Goal: Communication & Community: Answer question/provide support

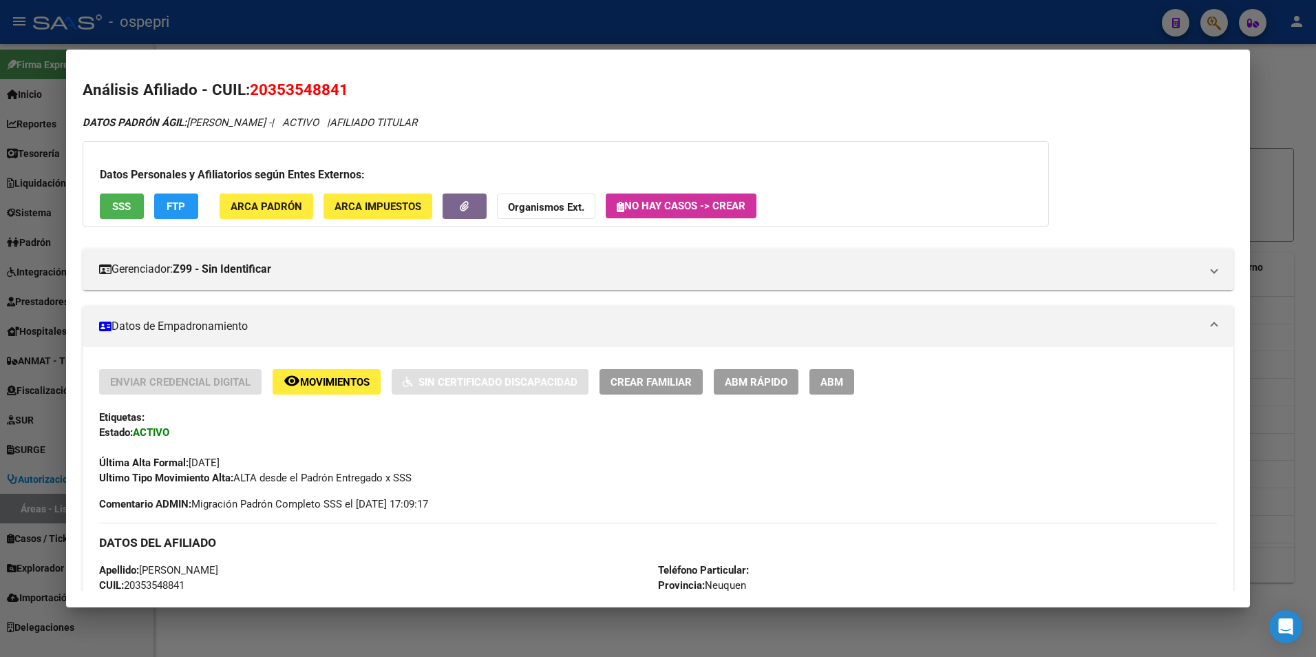
scroll to position [918, 0]
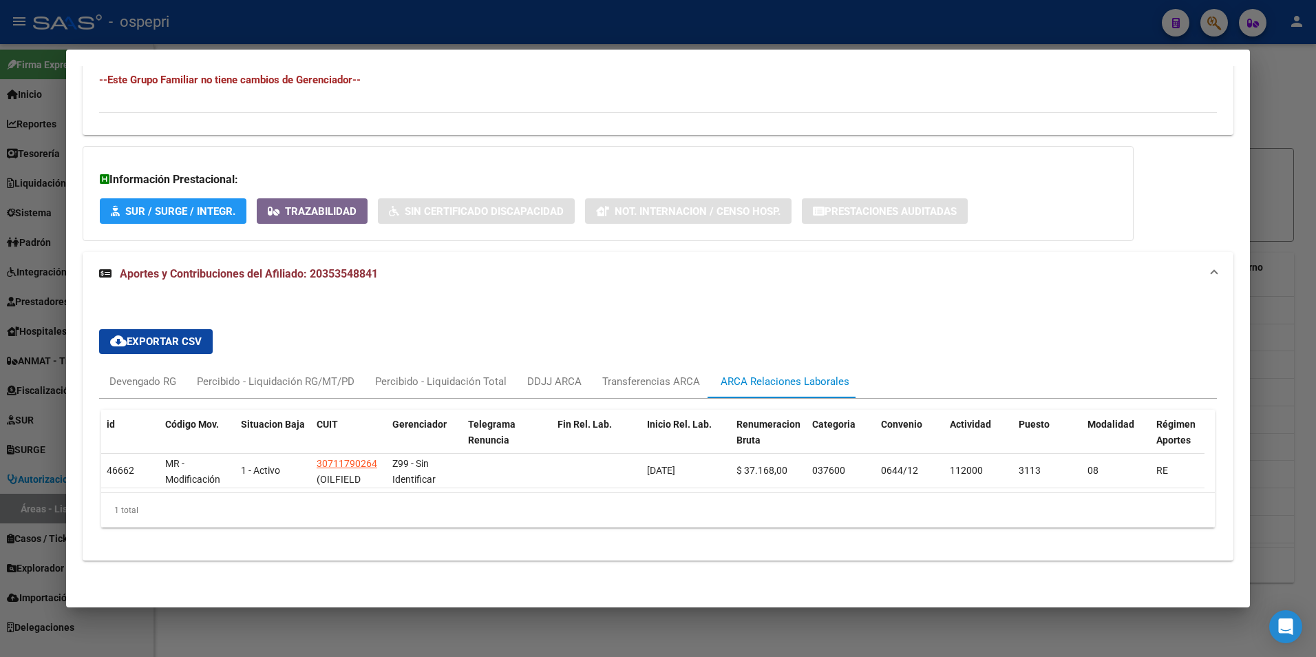
click at [1290, 79] on div at bounding box center [658, 328] width 1316 height 657
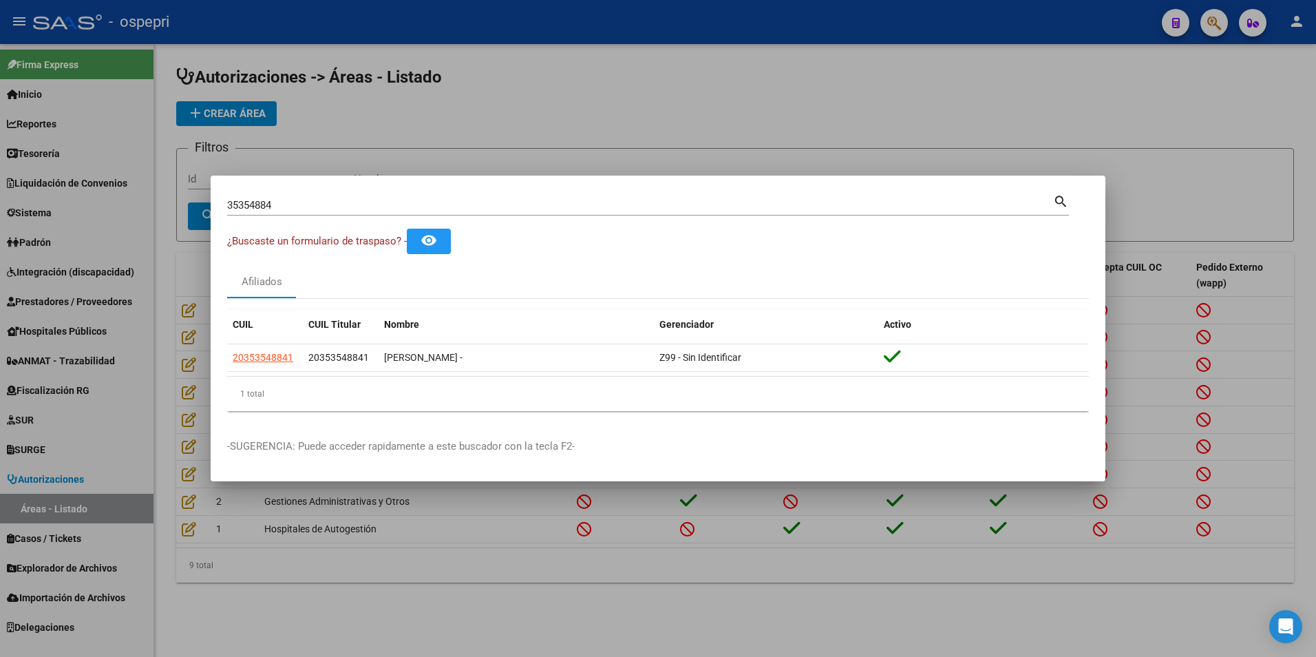
click at [1164, 178] on div at bounding box center [658, 328] width 1316 height 657
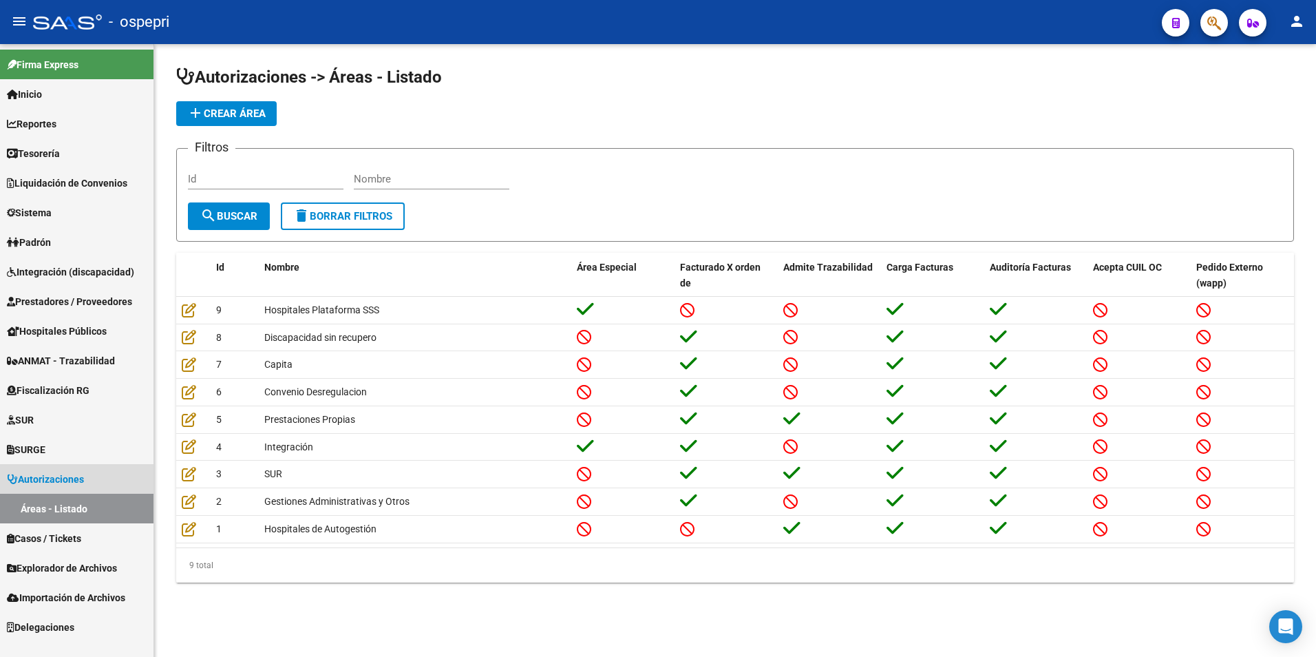
click at [56, 508] on link "Áreas - Listado" at bounding box center [76, 509] width 153 height 30
click at [70, 474] on span "Autorizaciones" at bounding box center [45, 478] width 77 height 15
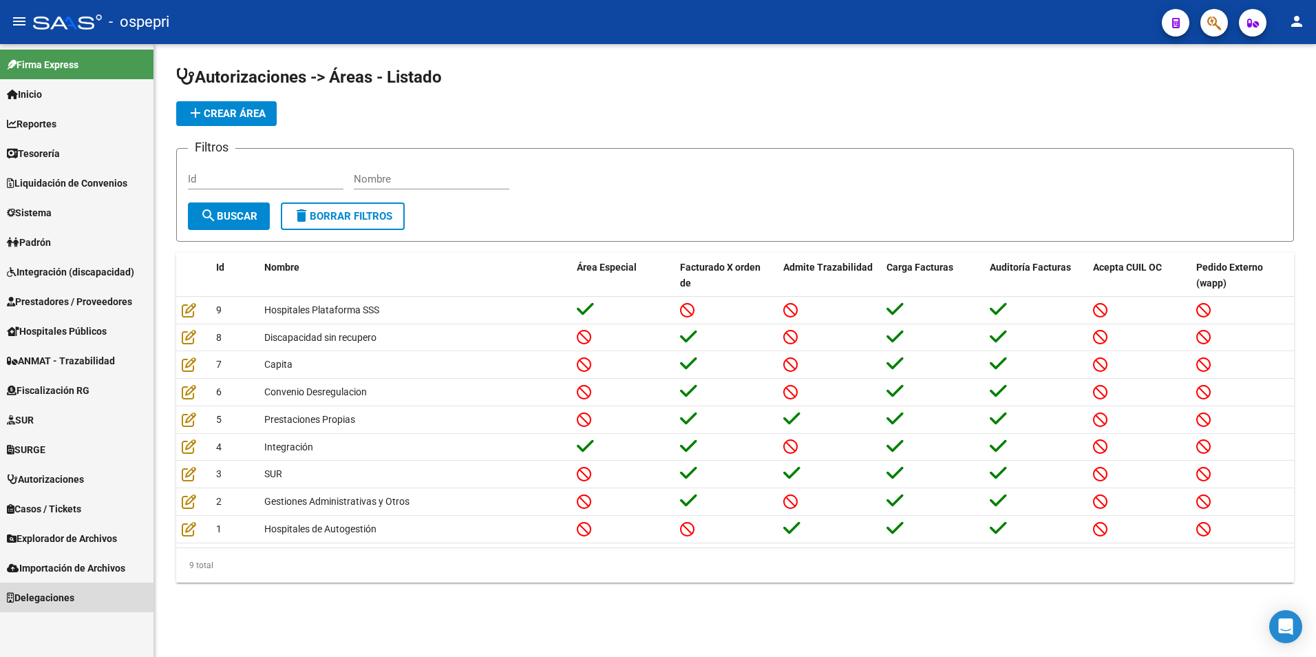
click at [74, 600] on span "Delegaciones" at bounding box center [40, 597] width 67 height 15
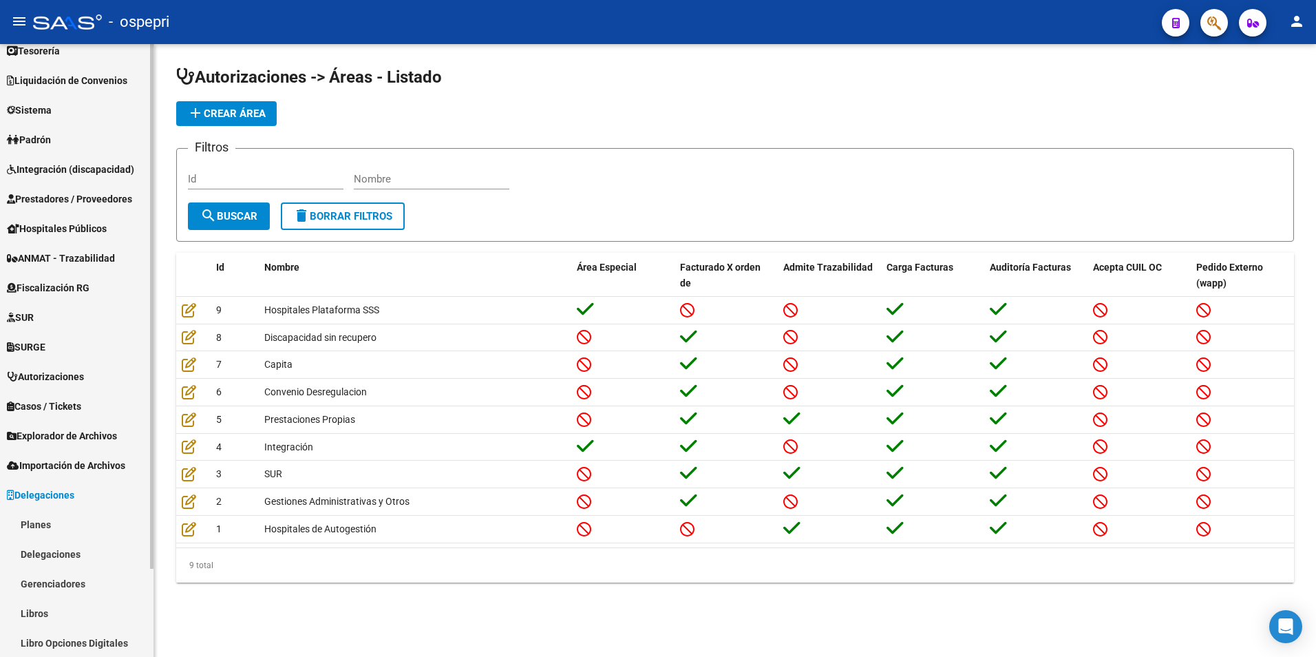
scroll to position [103, 0]
click at [46, 525] on link "Planes" at bounding box center [76, 524] width 153 height 30
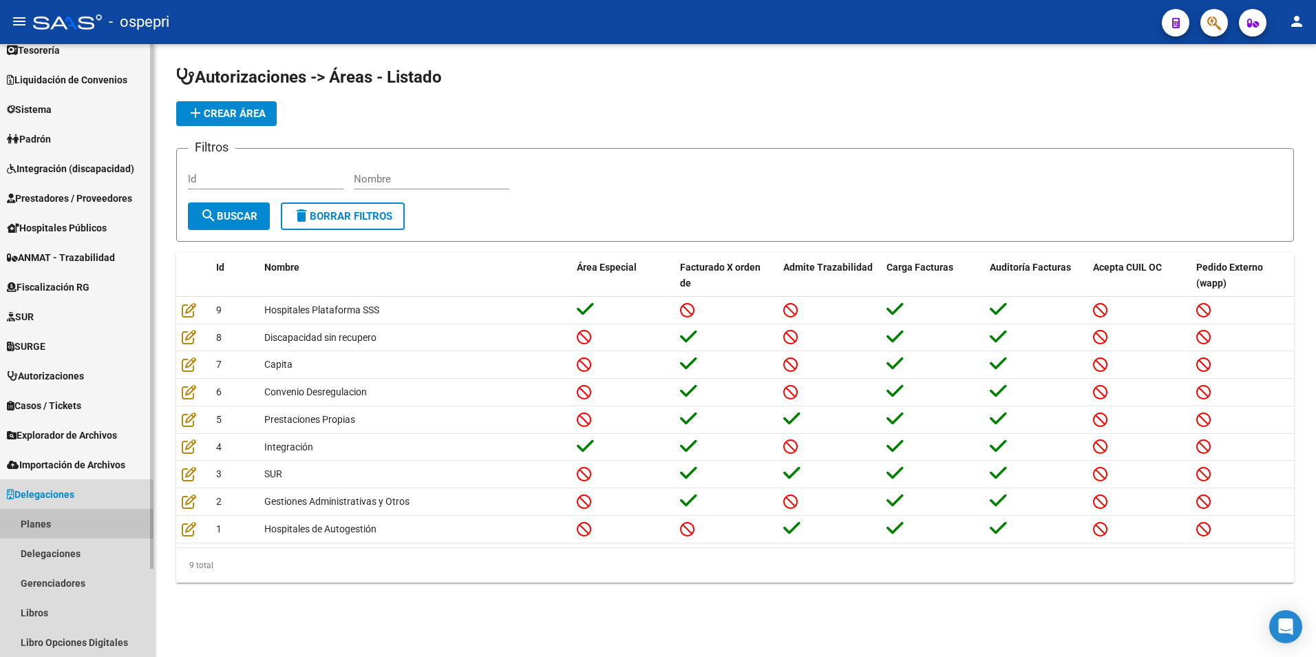
click at [44, 525] on link "Planes" at bounding box center [76, 524] width 153 height 30
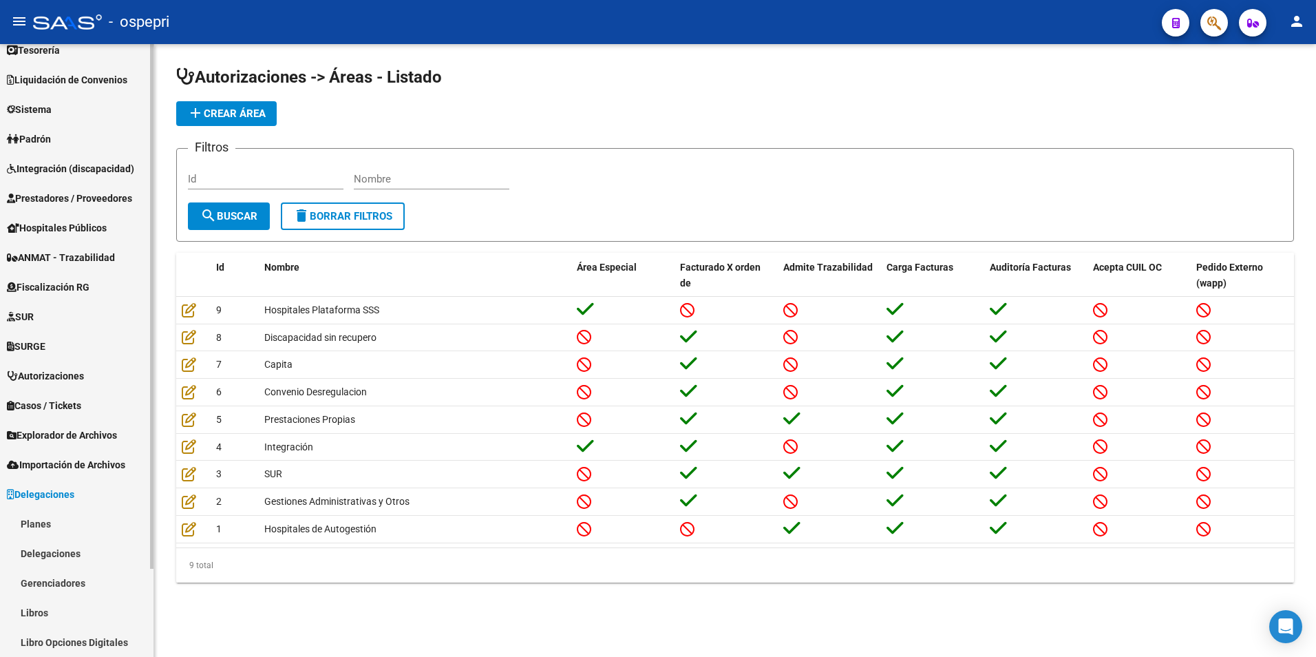
click at [44, 525] on link "Planes" at bounding box center [76, 524] width 153 height 30
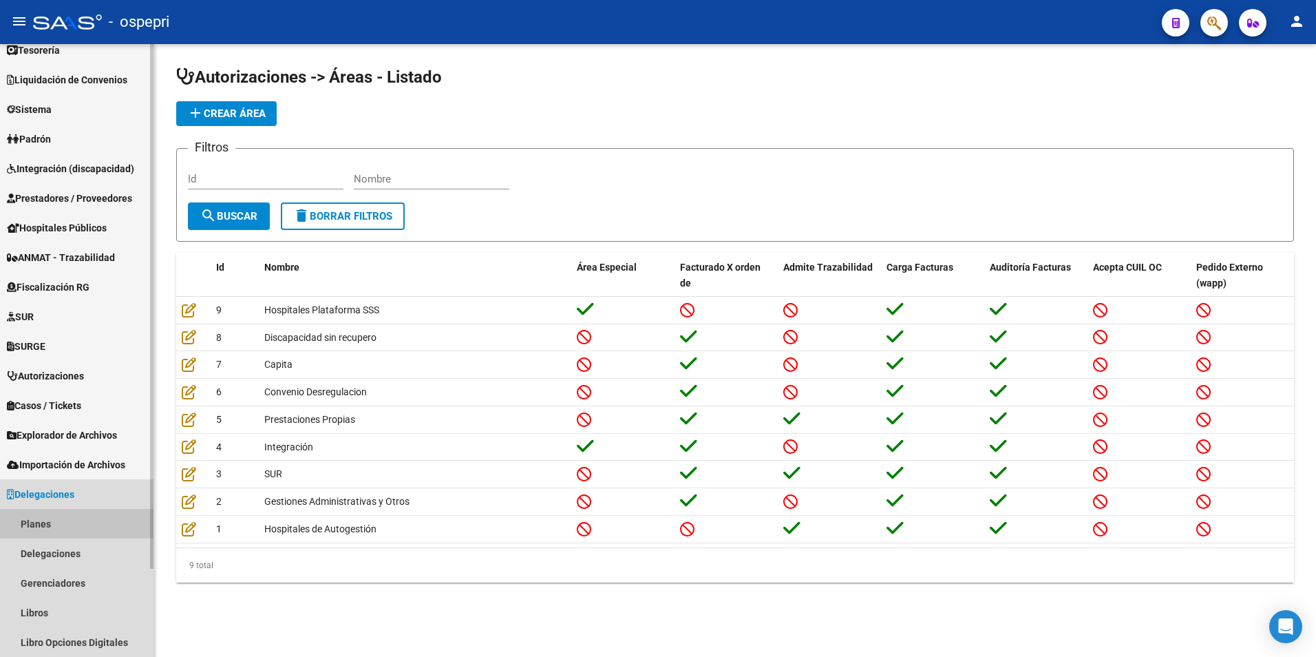
click at [44, 525] on link "Planes" at bounding box center [76, 524] width 153 height 30
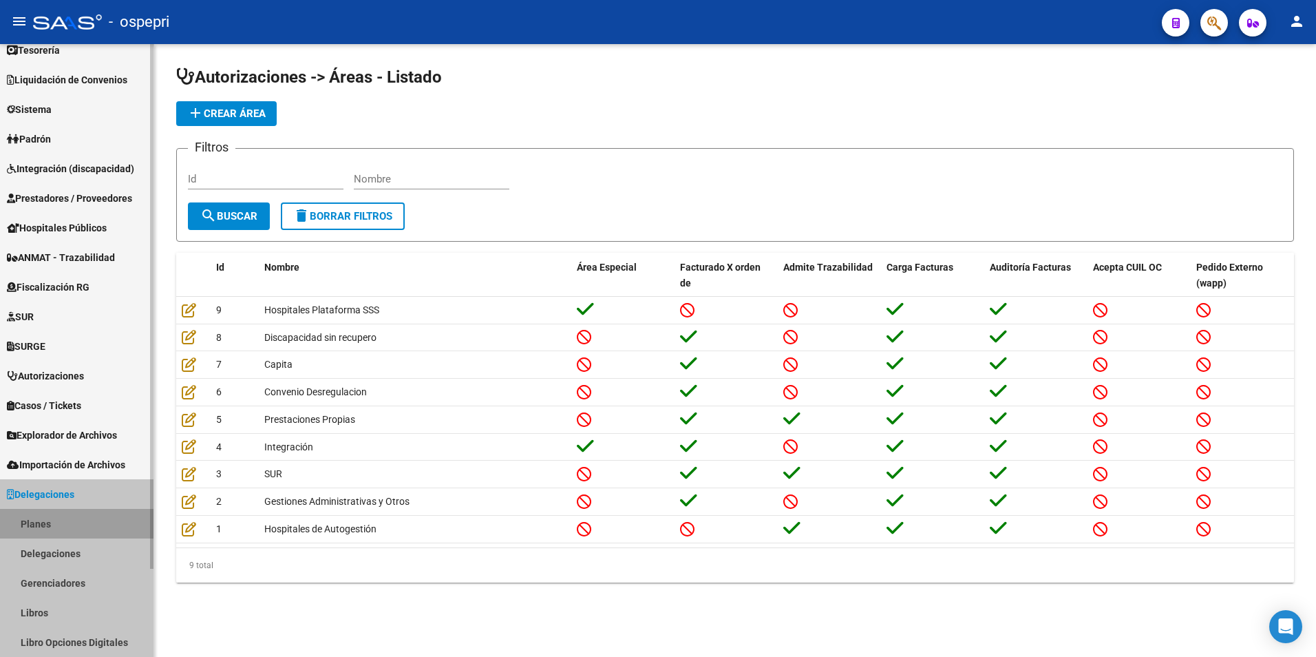
click at [44, 525] on link "Planes" at bounding box center [76, 524] width 153 height 30
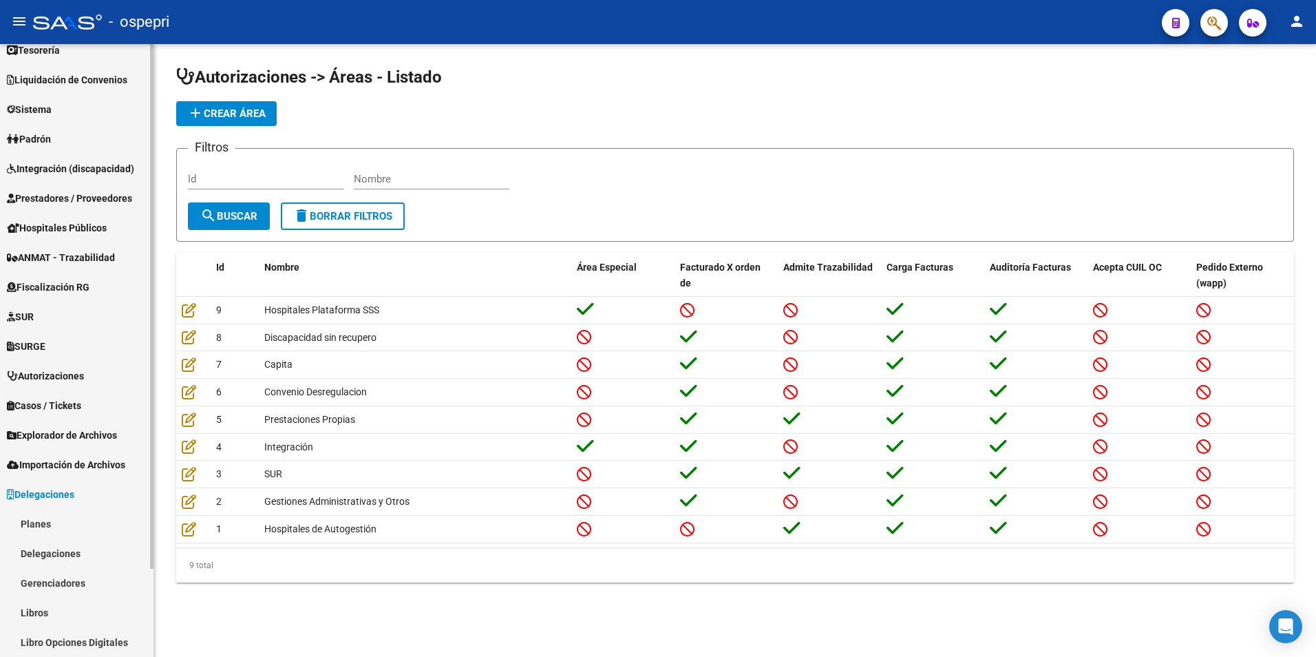
click at [51, 558] on link "Delegaciones" at bounding box center [76, 553] width 153 height 30
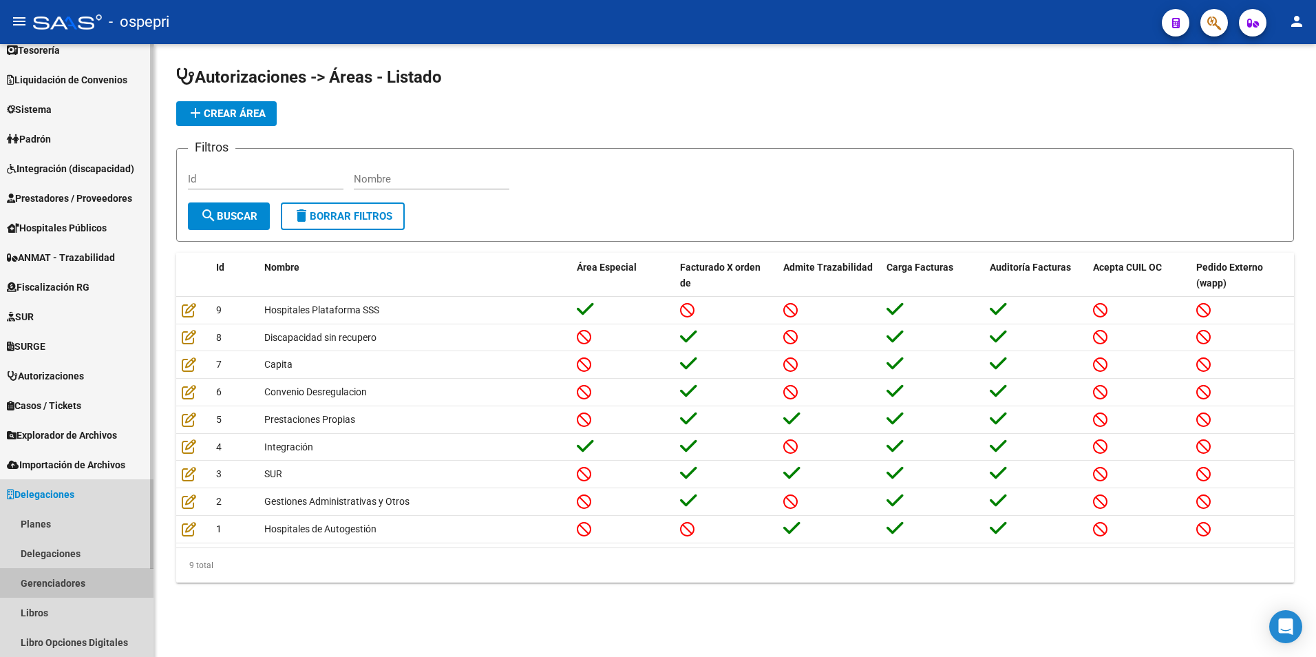
click at [45, 589] on link "Gerenciadores" at bounding box center [76, 583] width 153 height 30
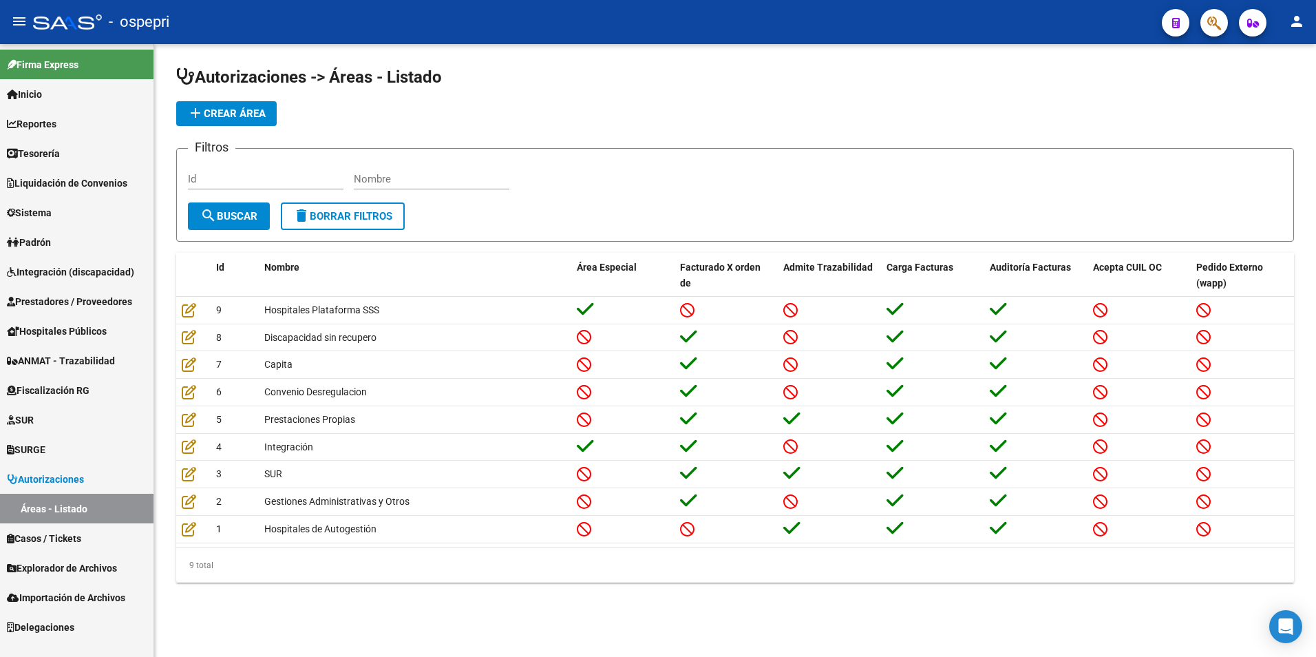
click at [33, 624] on span "Delegaciones" at bounding box center [40, 626] width 67 height 15
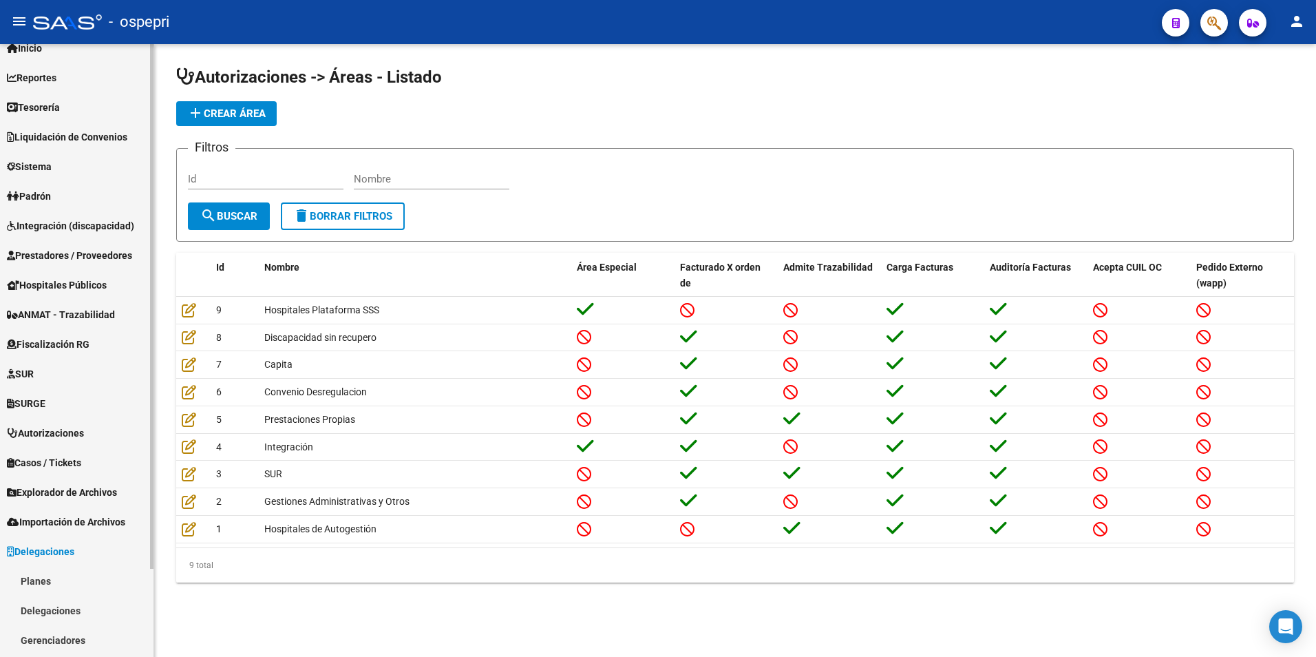
scroll to position [103, 0]
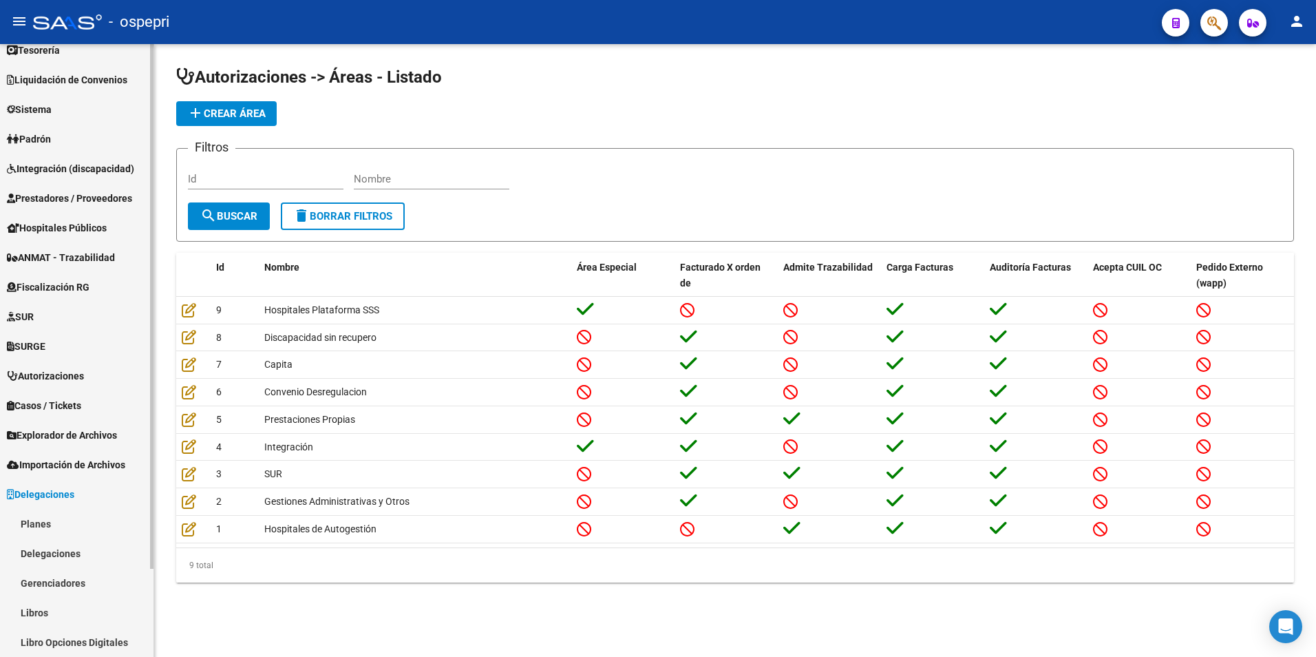
click at [51, 519] on link "Planes" at bounding box center [76, 524] width 153 height 30
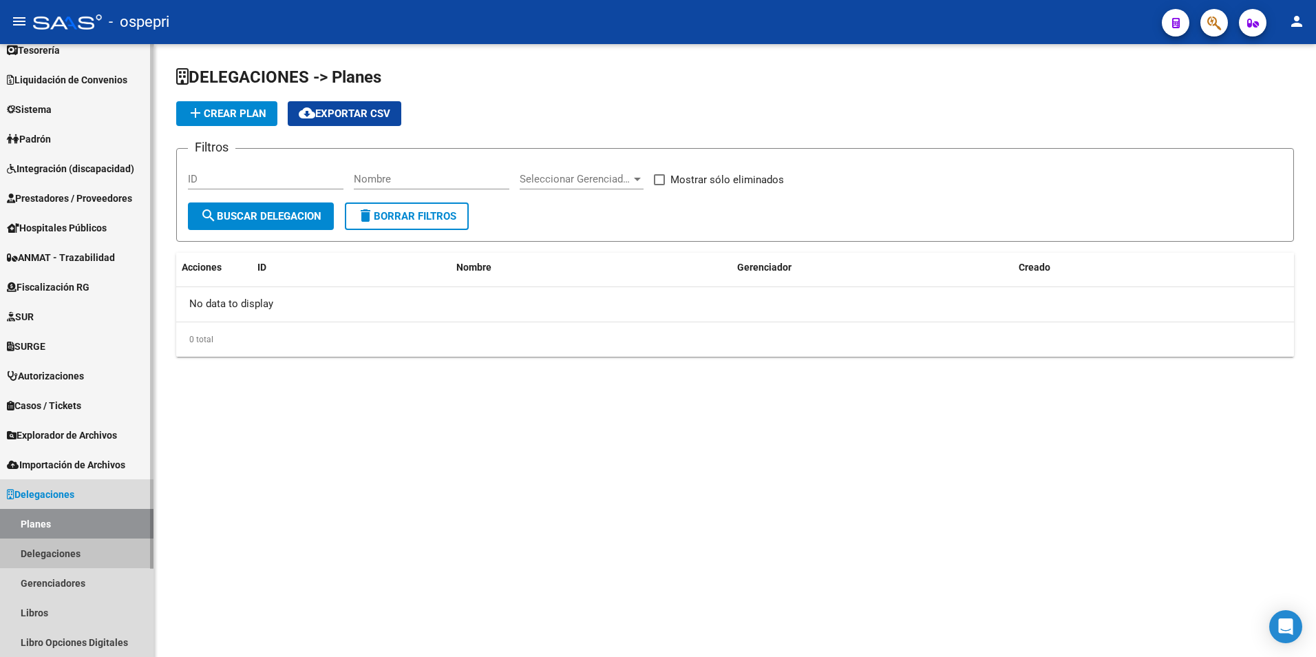
click at [48, 557] on link "Delegaciones" at bounding box center [76, 553] width 153 height 30
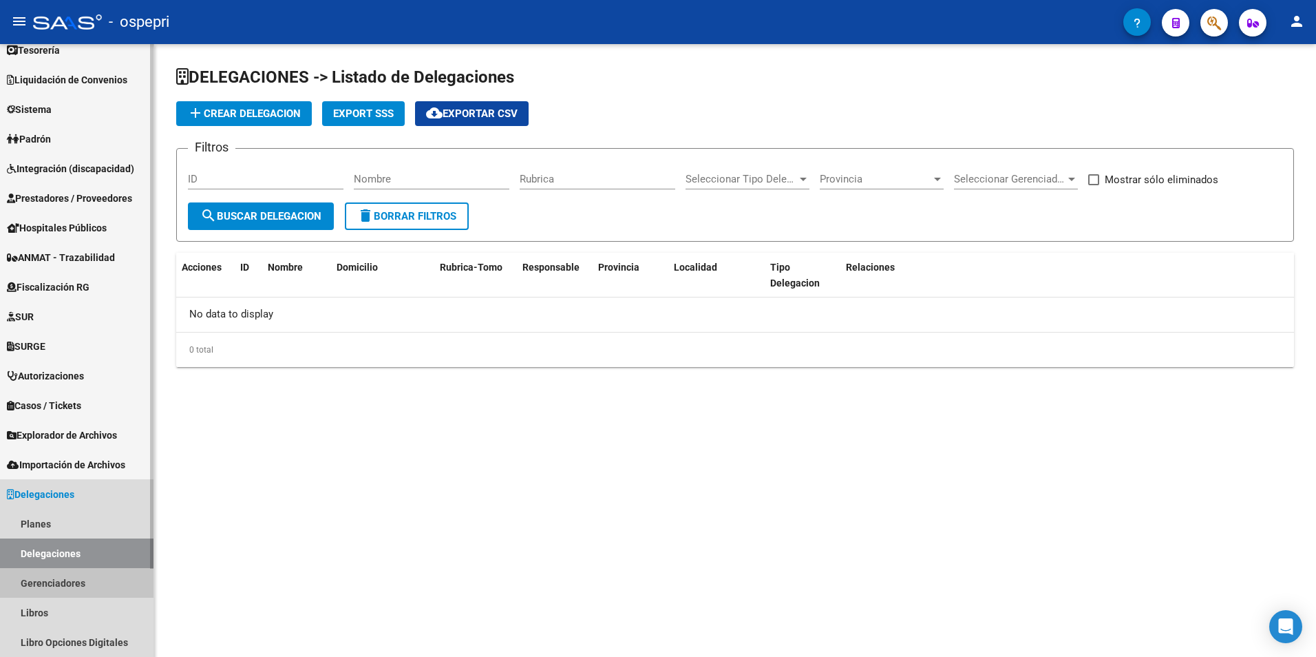
click at [53, 583] on link "Gerenciadores" at bounding box center [76, 583] width 153 height 30
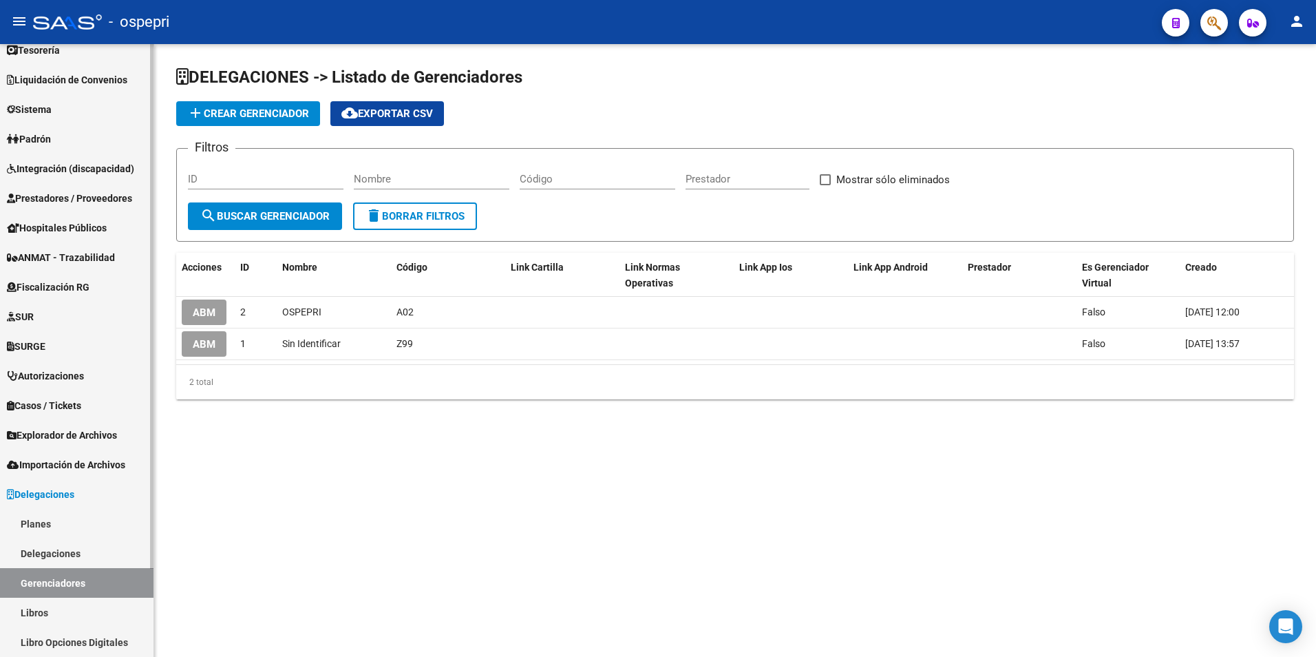
click at [60, 613] on link "Libros" at bounding box center [76, 612] width 153 height 30
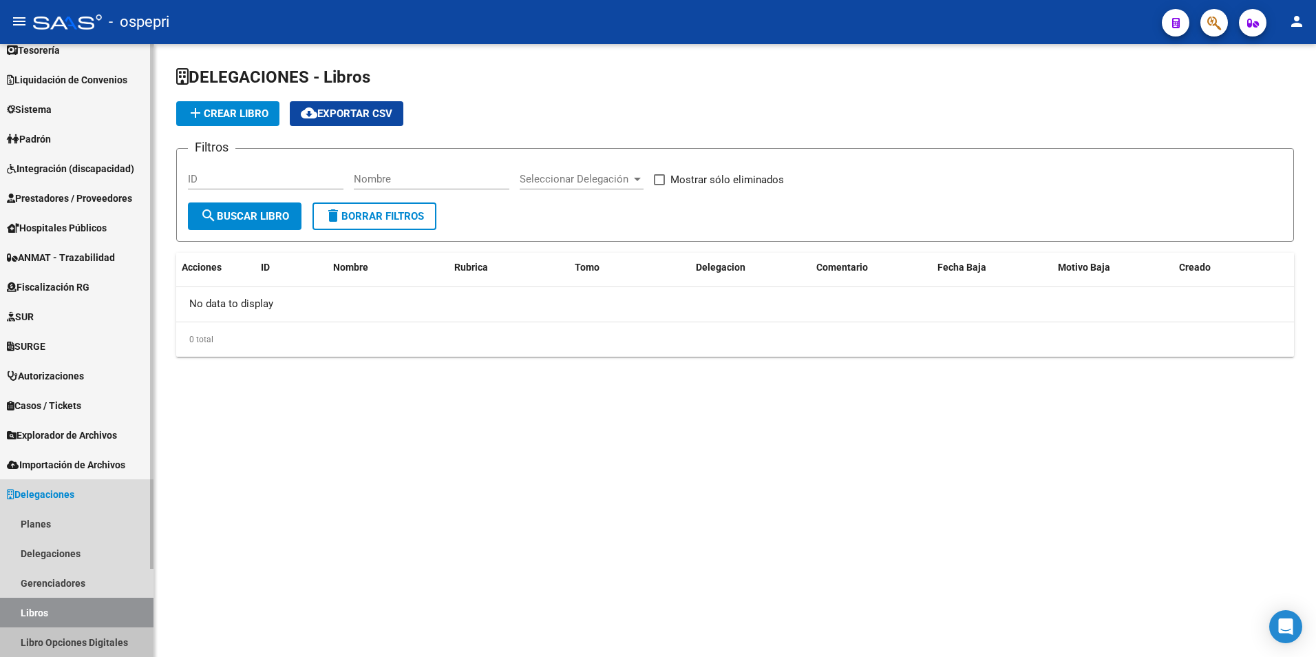
click at [58, 637] on link "Libro Opciones Digitales" at bounding box center [76, 642] width 153 height 30
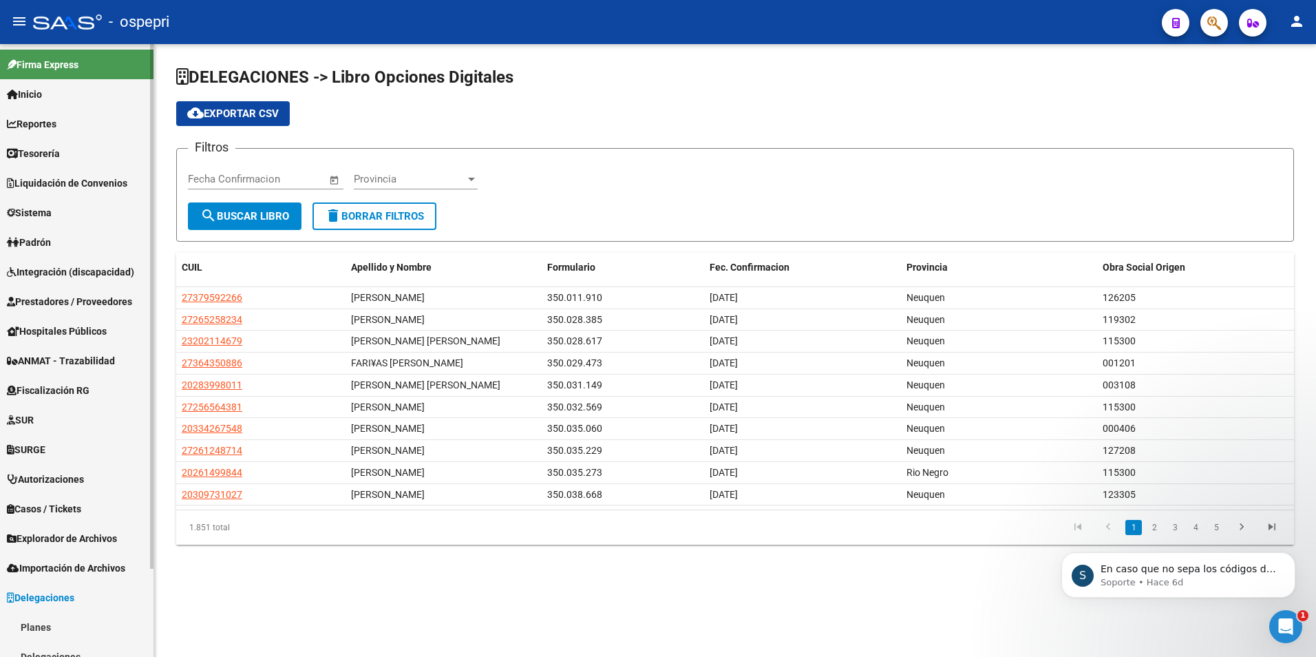
click at [70, 122] on link "Reportes" at bounding box center [76, 124] width 153 height 30
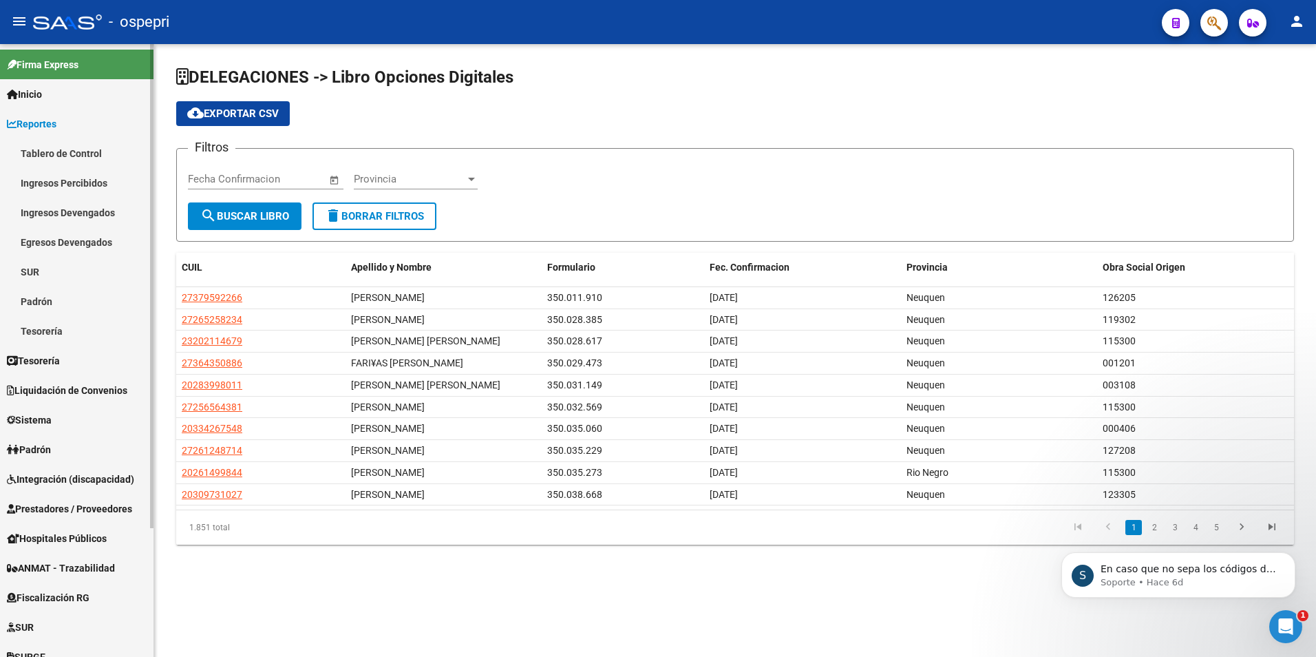
click at [72, 150] on link "Tablero de Control" at bounding box center [76, 153] width 153 height 30
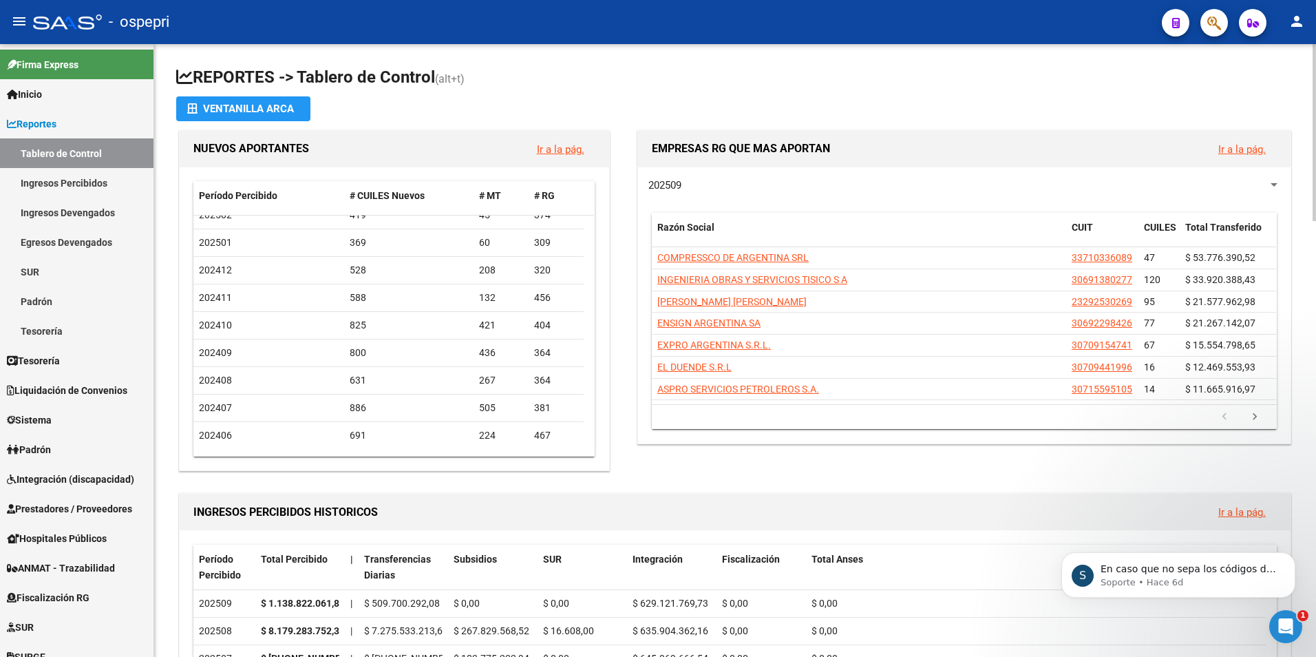
click at [1226, 420] on icon "go to previous page" at bounding box center [1225, 418] width 18 height 17
click at [1253, 420] on icon "go to next page" at bounding box center [1255, 418] width 18 height 17
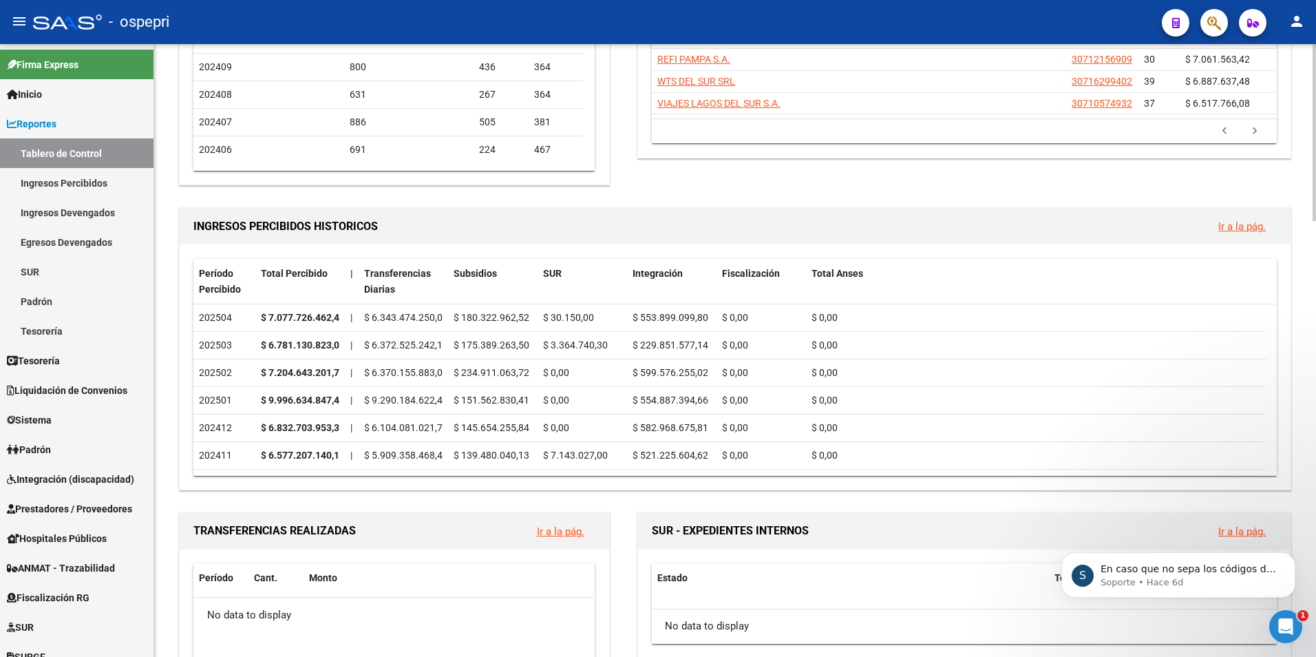
scroll to position [482, 0]
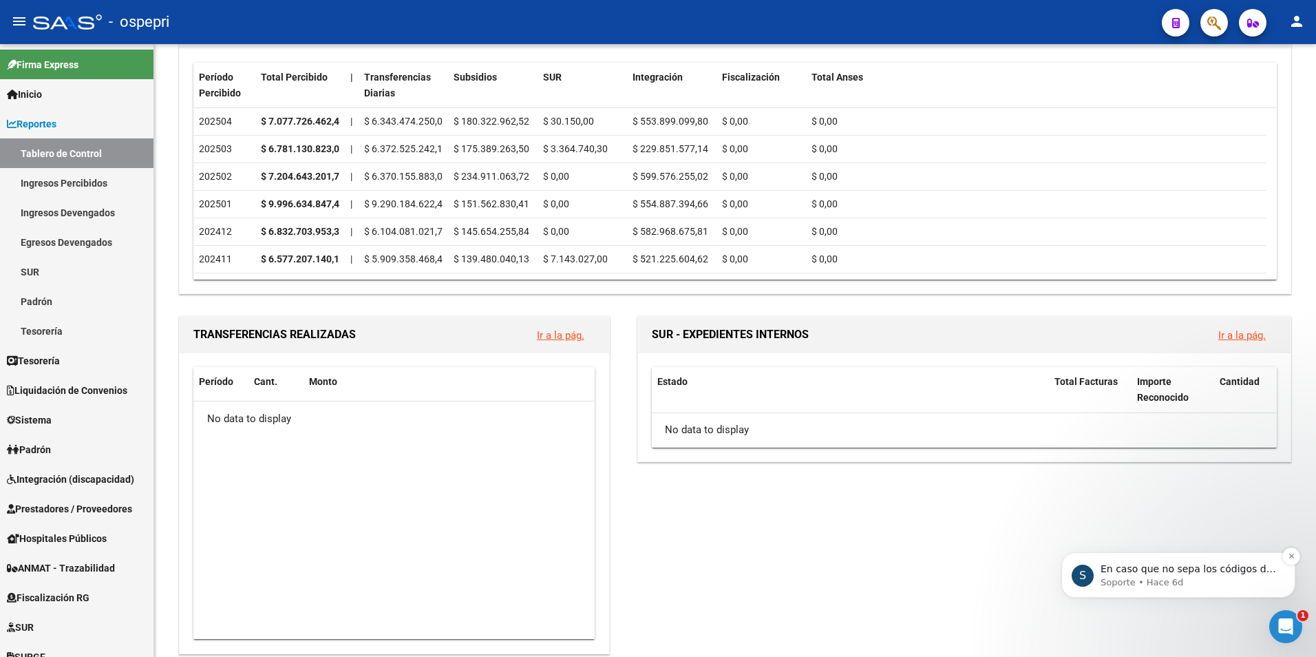
click at [1191, 584] on p "Soporte • Hace 6d" at bounding box center [1190, 582] width 178 height 12
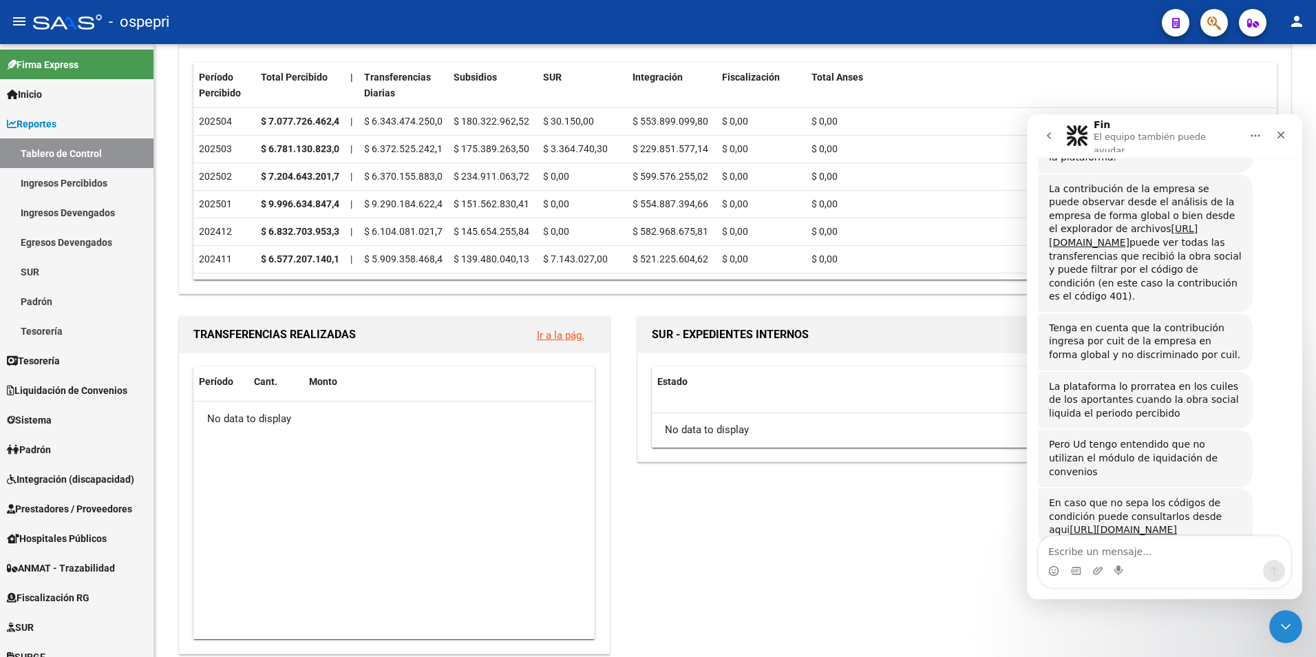
scroll to position [284, 0]
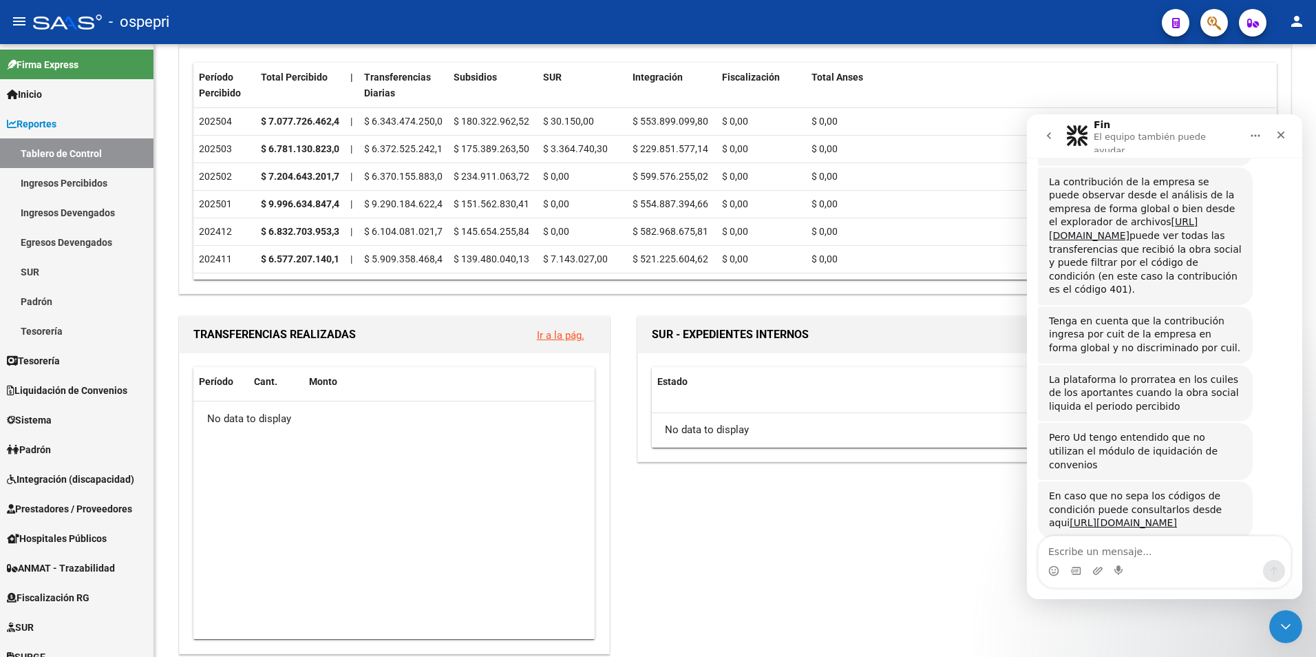
click at [1133, 555] on textarea "Escribe un mensaje..." at bounding box center [1165, 547] width 252 height 23
click at [1173, 517] on link "https://ospepri.saas.com.ar/reports/ingresos-percibidos/imputacion-codigos" at bounding box center [1123, 522] width 107 height 11
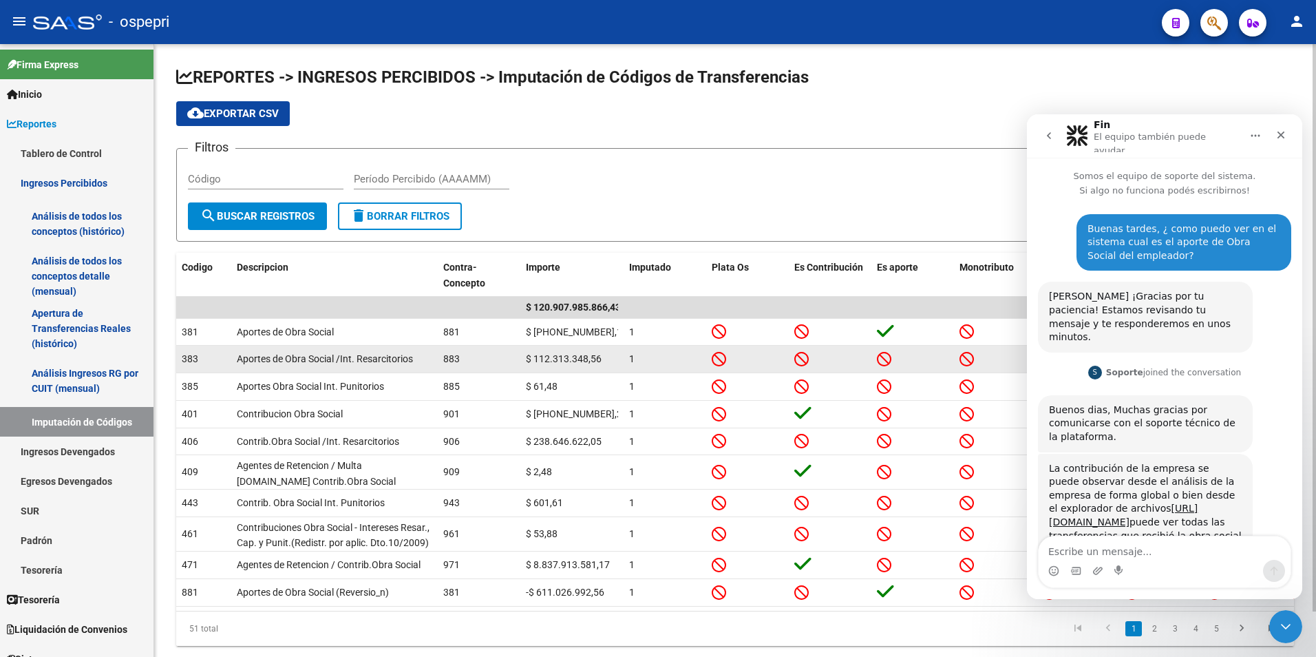
scroll to position [284, 0]
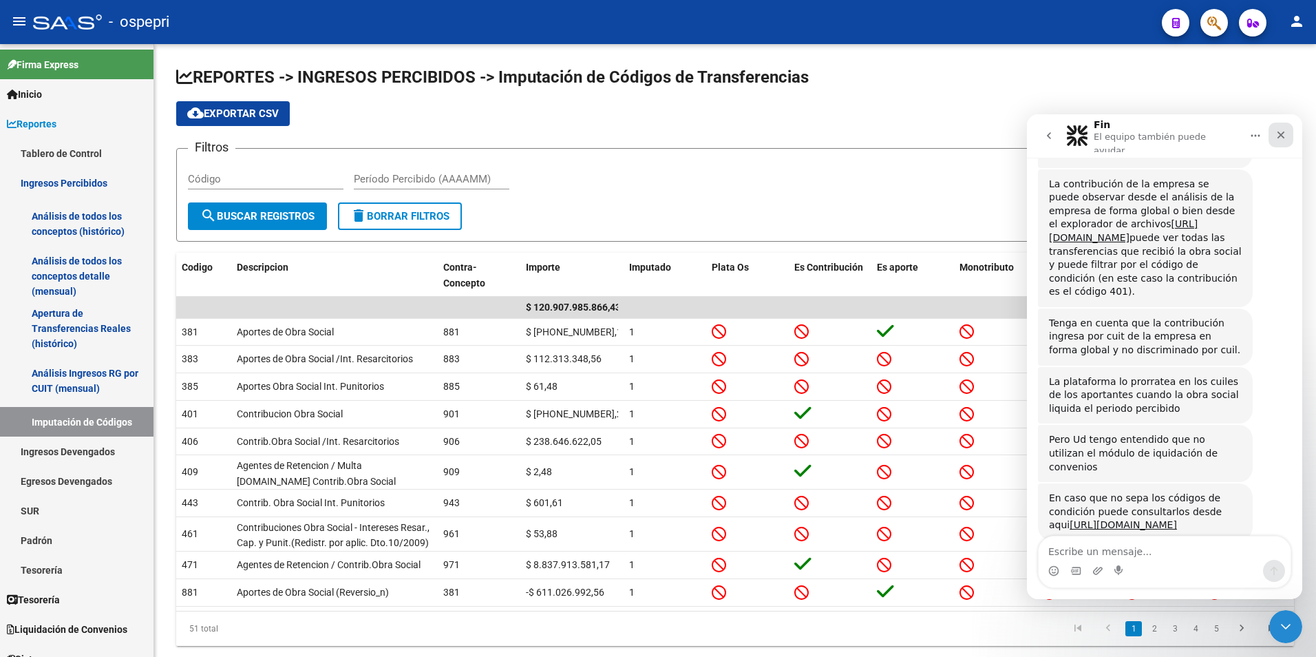
click at [1288, 131] on div "Cerrar" at bounding box center [1281, 135] width 25 height 25
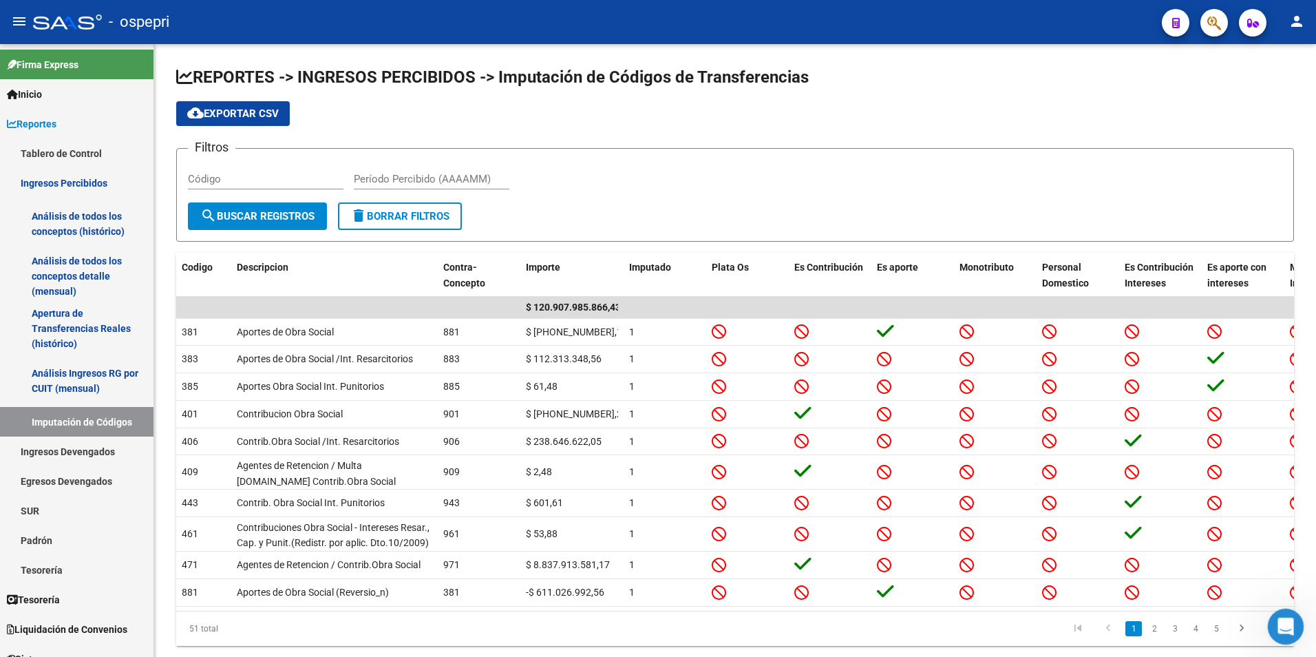
click at [1282, 636] on div "Abrir Intercom Messenger" at bounding box center [1283, 624] width 45 height 45
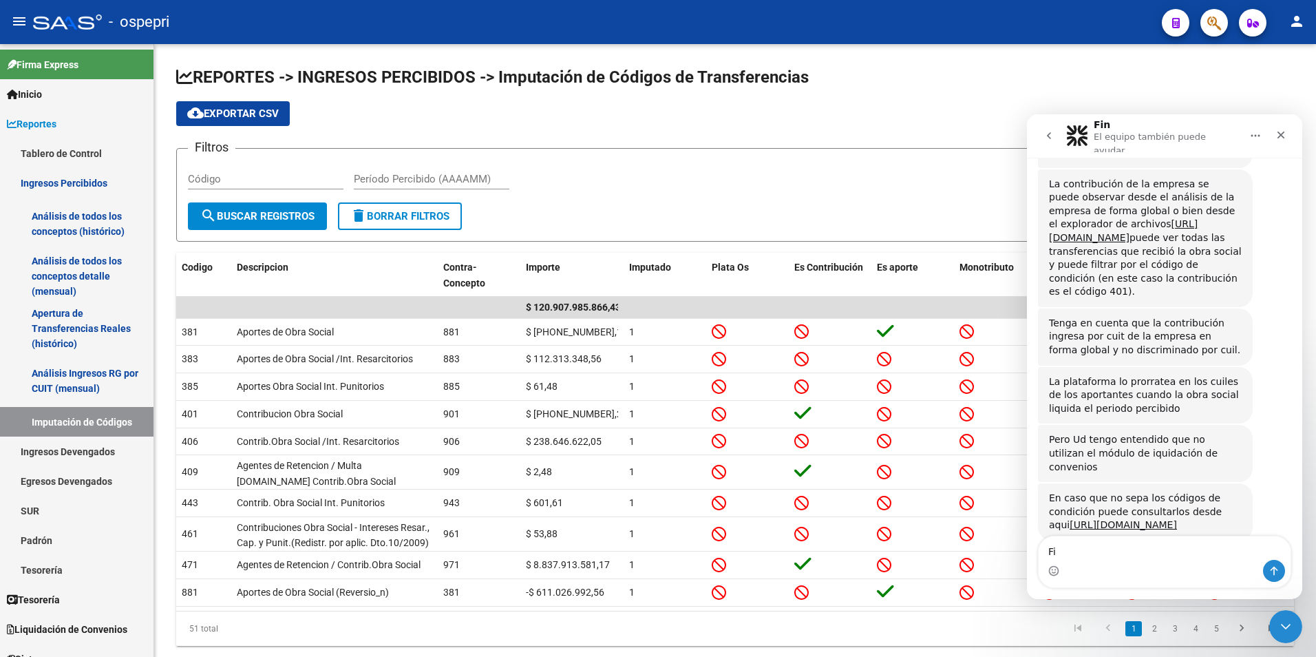
type textarea "F"
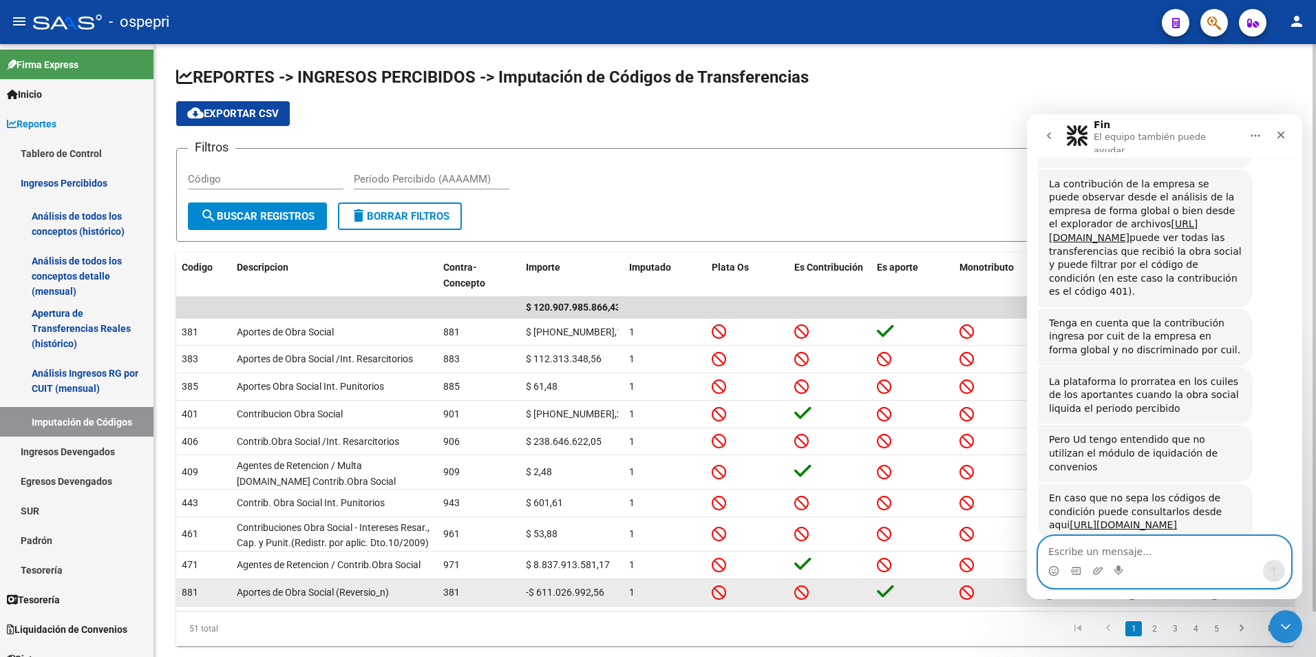
scroll to position [49, 0]
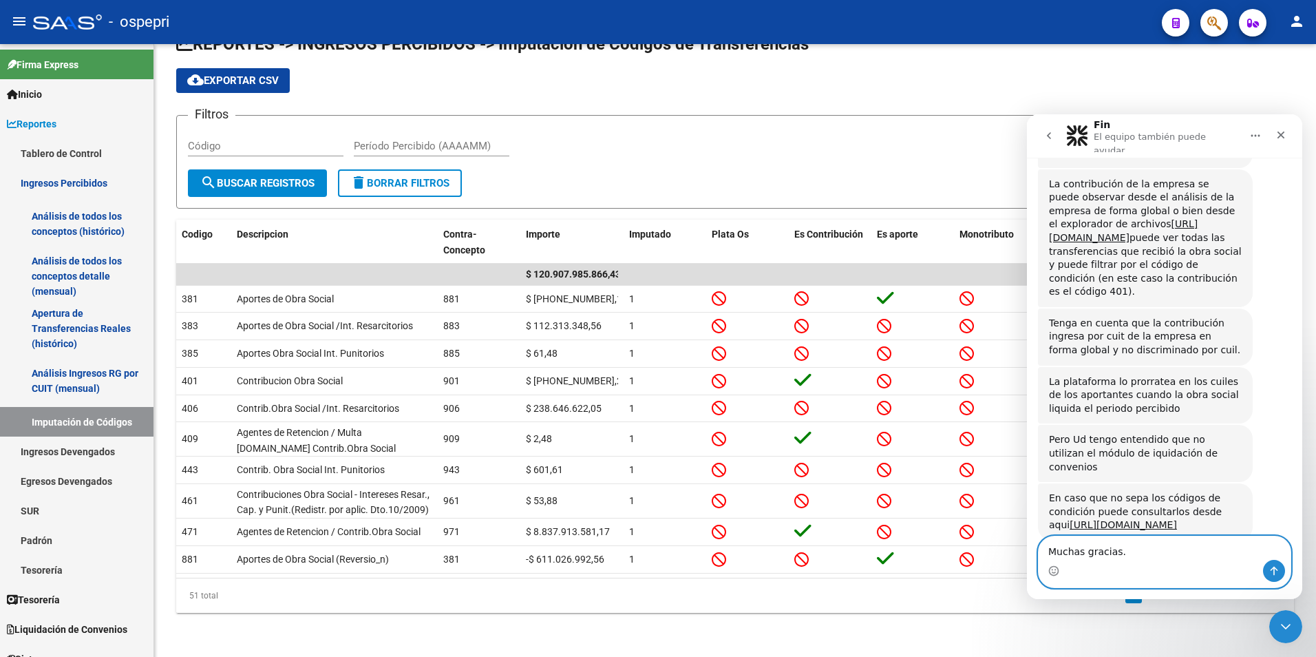
type textarea "Muchas gracias."
click at [1269, 575] on icon "Enviar un mensaje…" at bounding box center [1274, 570] width 11 height 11
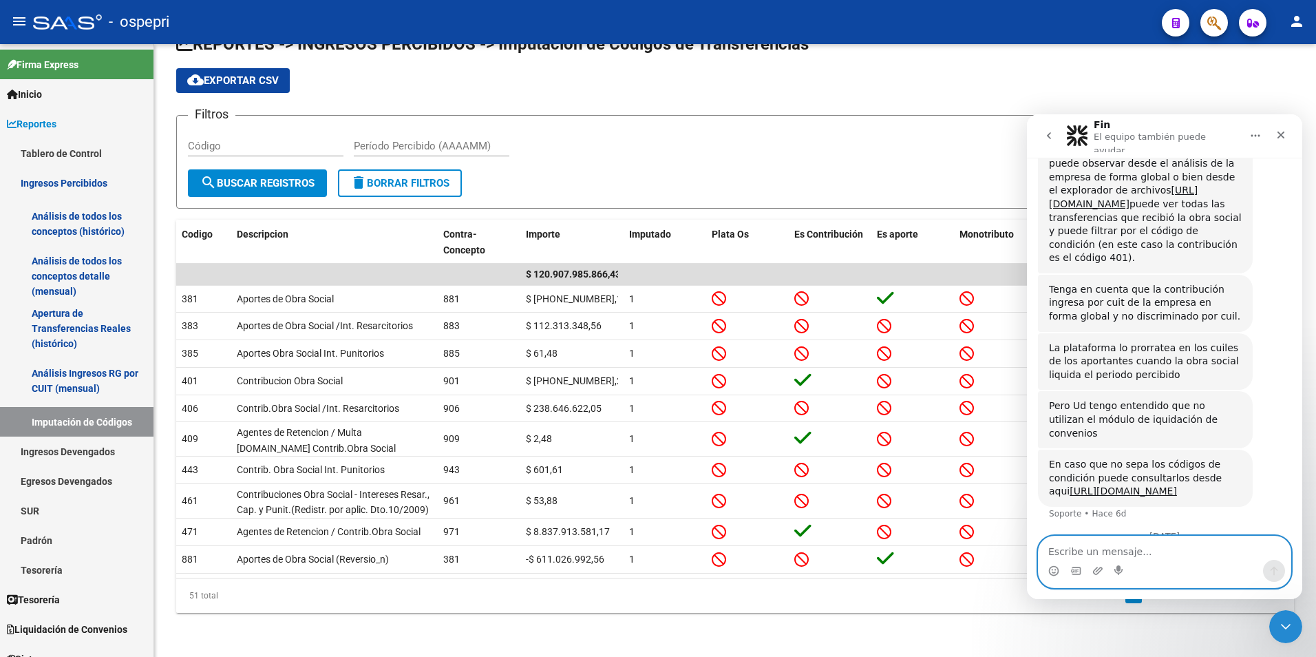
scroll to position [363, 0]
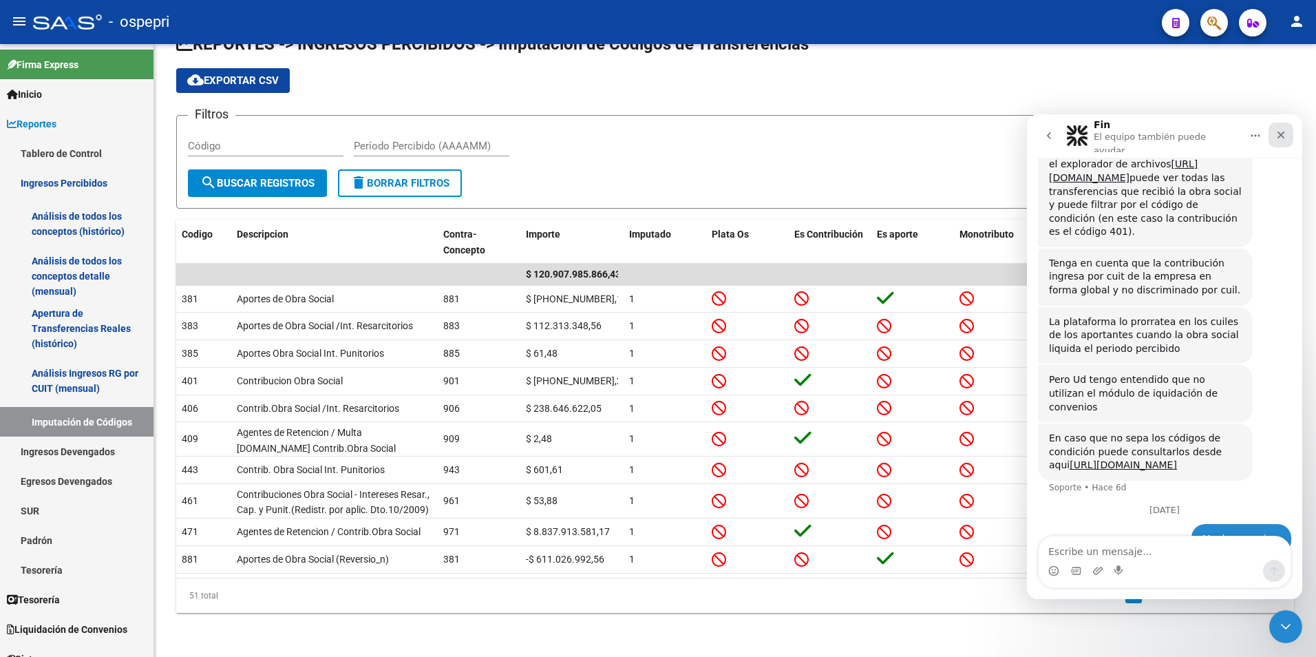
click at [1287, 131] on div "Cerrar" at bounding box center [1281, 135] width 25 height 25
